Goal: Navigation & Orientation: Find specific page/section

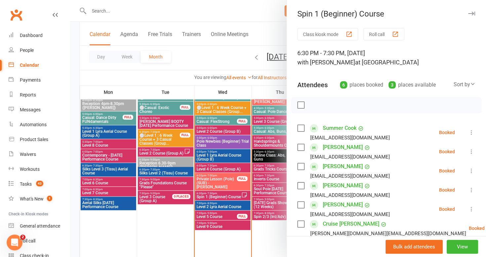
click at [221, 53] on div at bounding box center [278, 128] width 416 height 257
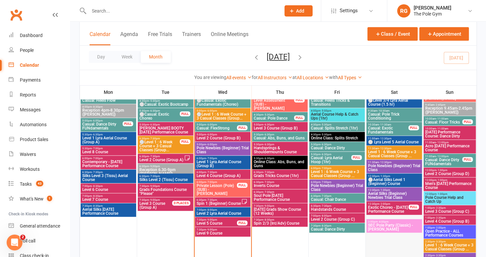
scroll to position [418, 0]
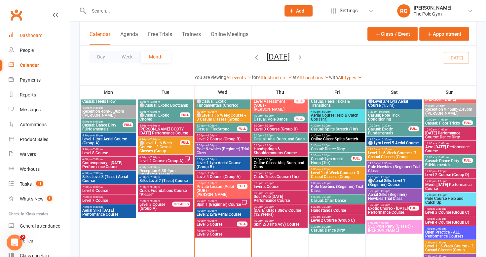
click at [31, 36] on div "Dashboard" at bounding box center [31, 35] width 23 height 5
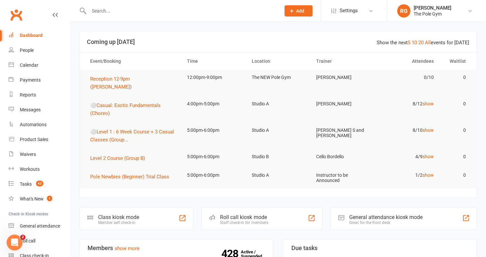
click at [9, 28] on link "Dashboard" at bounding box center [39, 35] width 61 height 15
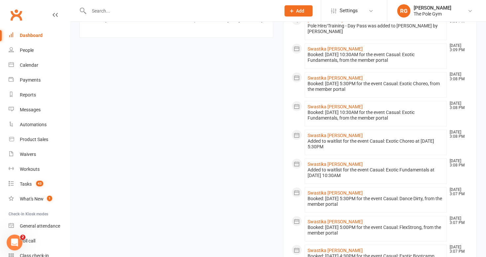
scroll to position [705, 0]
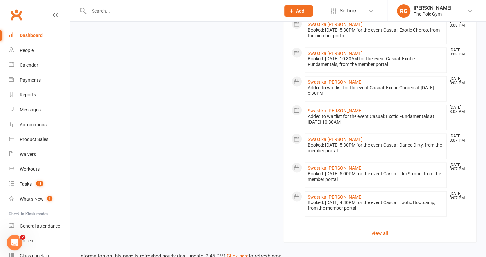
click at [36, 38] on link "Dashboard" at bounding box center [39, 35] width 61 height 15
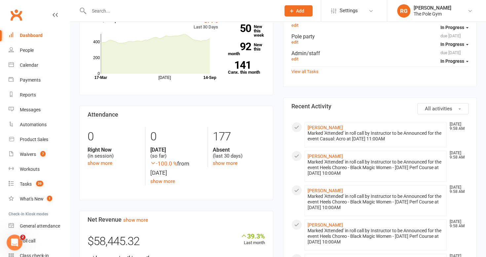
scroll to position [245, 0]
